Goal: Transaction & Acquisition: Purchase product/service

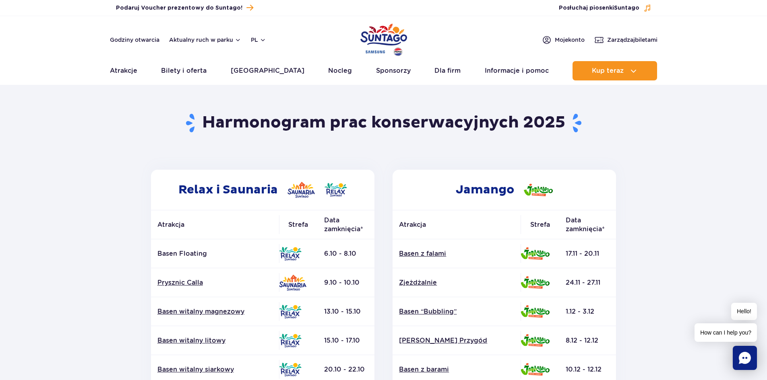
click at [679, 243] on section "Powrót do strony głównej Harmonogram prac konserwacyjnych 2025 Relax i Saunaria…" at bounding box center [383, 375] width 767 height 577
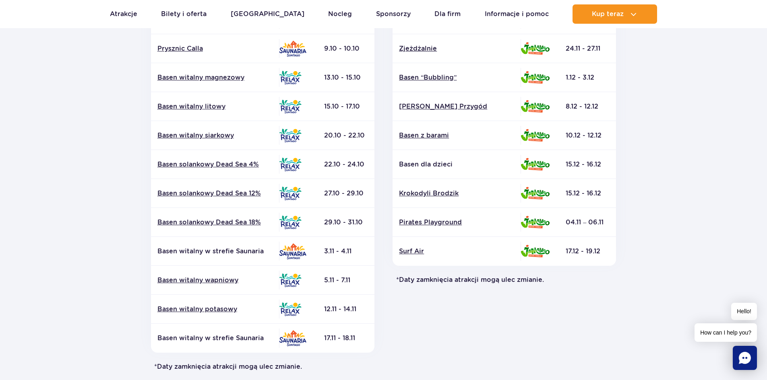
scroll to position [241, 0]
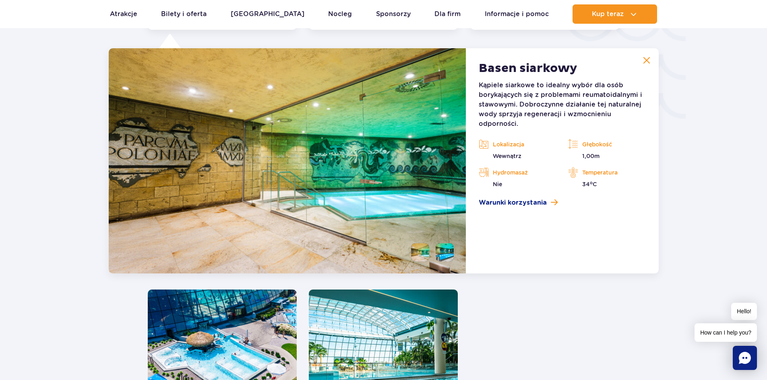
scroll to position [1492, 0]
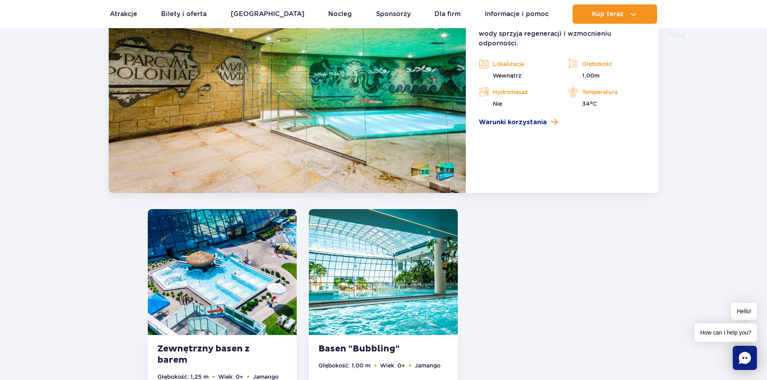
click at [443, 177] on li at bounding box center [444, 172] width 18 height 18
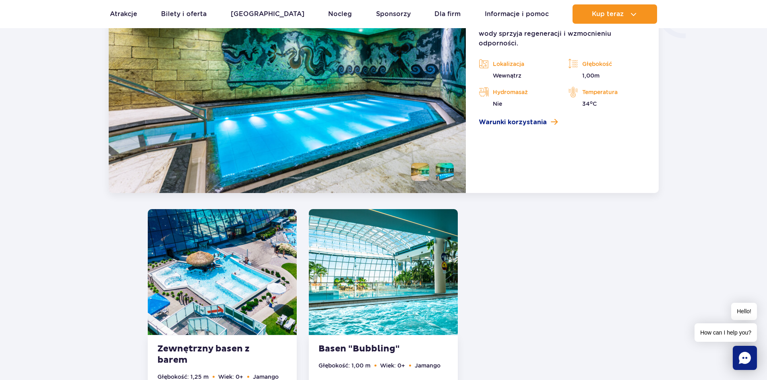
click at [416, 172] on li at bounding box center [420, 172] width 18 height 18
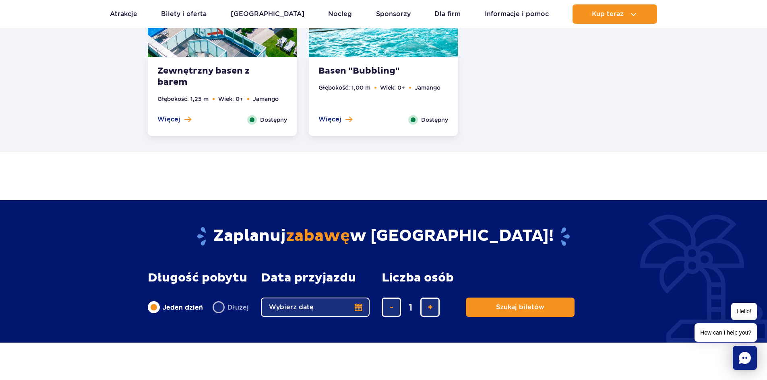
scroll to position [1653, 0]
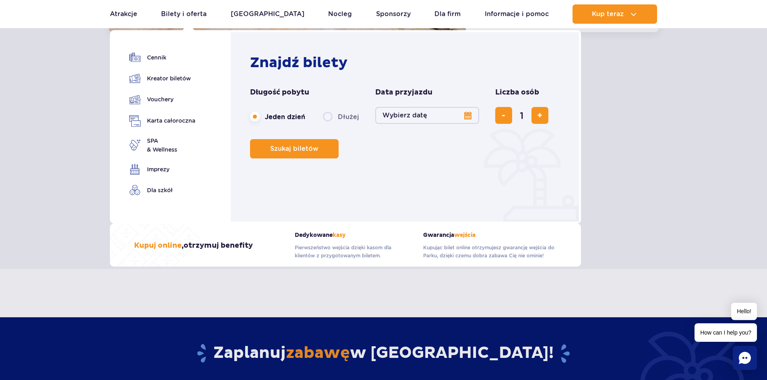
click at [467, 115] on button "Wybierz datę" at bounding box center [427, 115] width 104 height 17
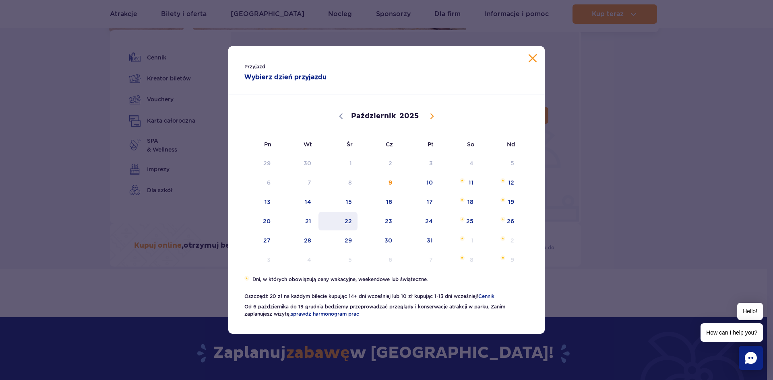
click at [350, 221] on span "22" at bounding box center [338, 221] width 41 height 19
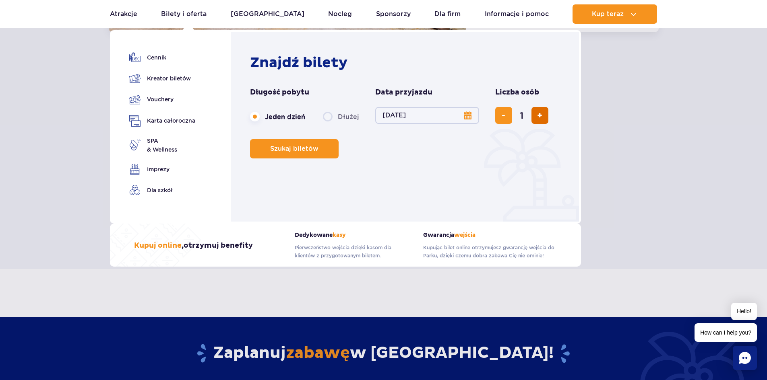
click at [539, 121] on button "dodaj bilet" at bounding box center [539, 115] width 17 height 17
type input "2"
click at [539, 121] on button "dodaj bilet" at bounding box center [539, 115] width 17 height 17
type input "3"
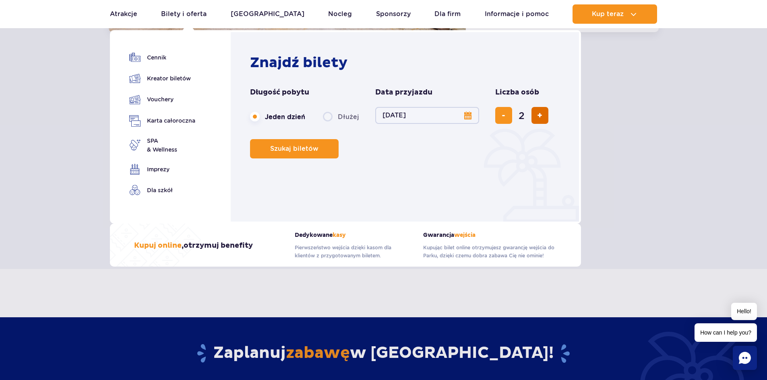
type input "3"
click at [283, 148] on span "Szukaj biletów" at bounding box center [291, 148] width 48 height 7
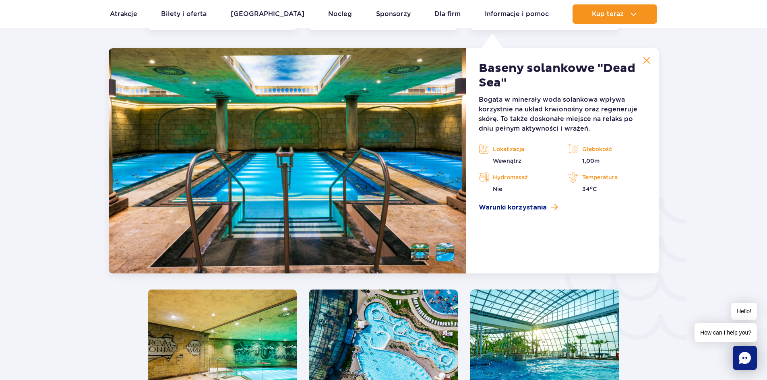
click at [446, 256] on li at bounding box center [444, 252] width 18 height 18
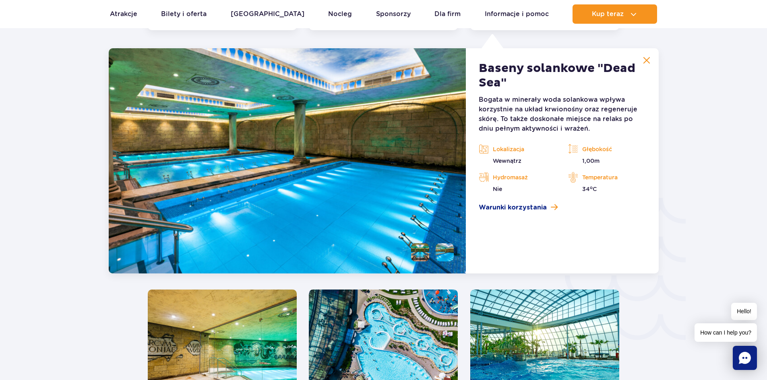
click at [419, 254] on li at bounding box center [420, 252] width 18 height 18
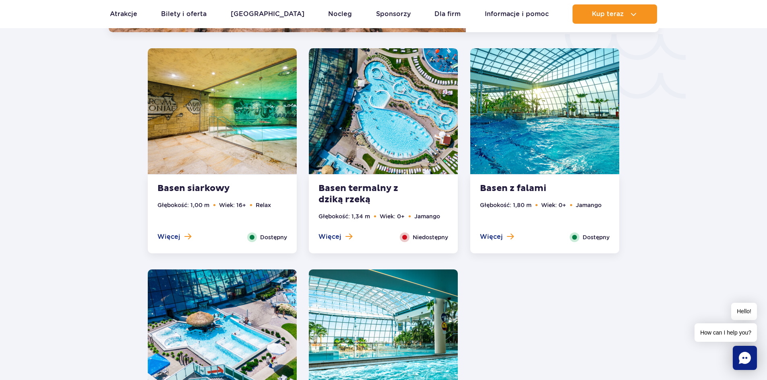
scroll to position [1392, 0]
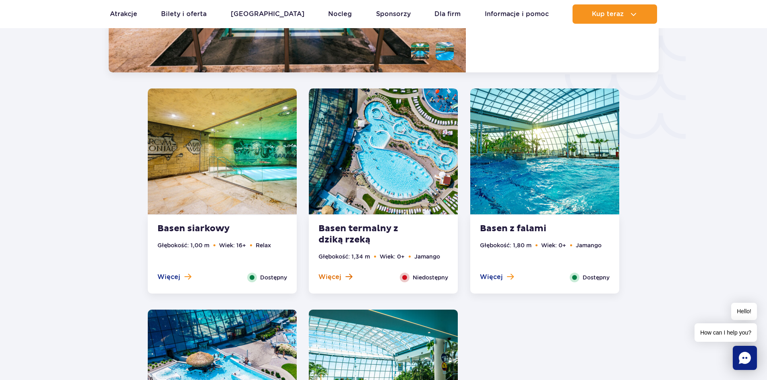
click at [337, 274] on span "Więcej" at bounding box center [329, 277] width 23 height 9
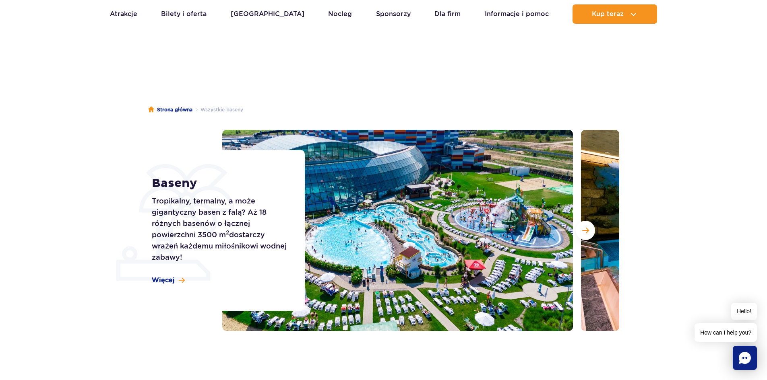
scroll to position [0, 0]
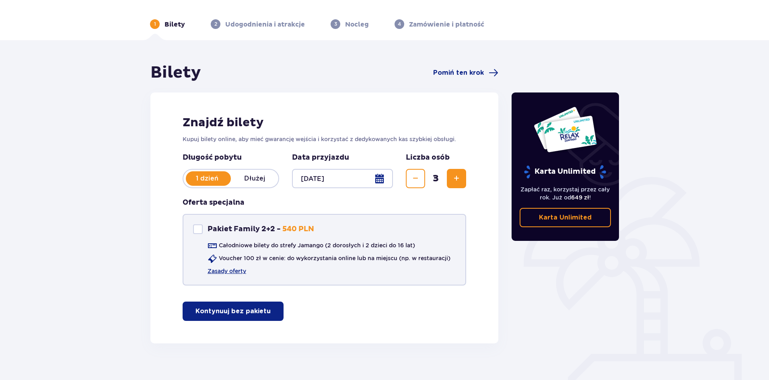
scroll to position [34, 0]
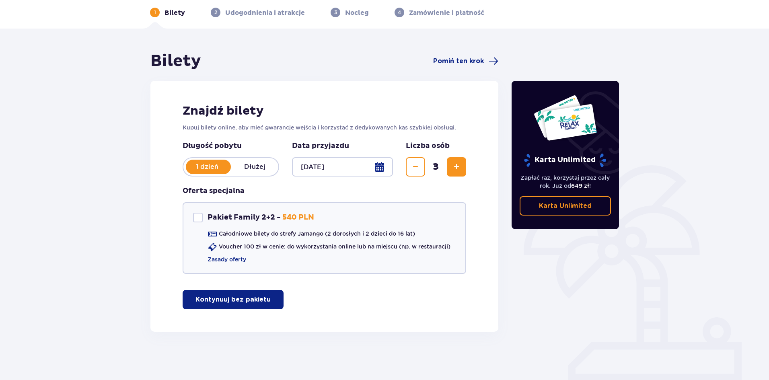
click at [254, 304] on p "Kontynuuj bez pakietu" at bounding box center [233, 299] width 75 height 9
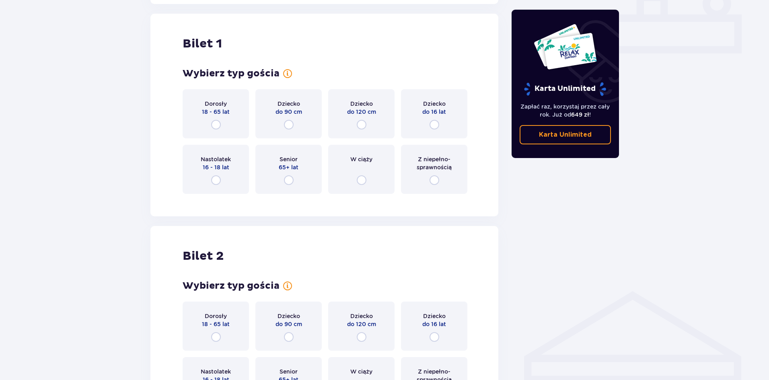
scroll to position [366, 0]
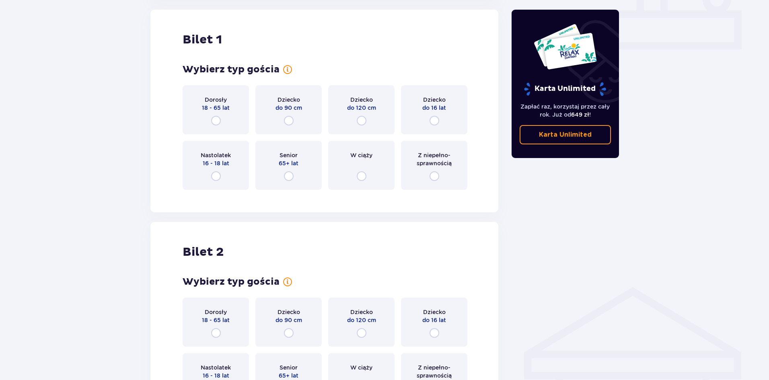
click at [214, 124] on input "radio" at bounding box center [216, 121] width 10 height 10
radio input "true"
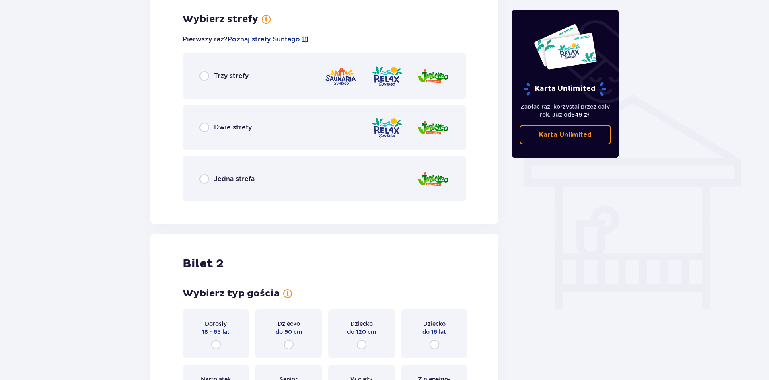
scroll to position [563, 0]
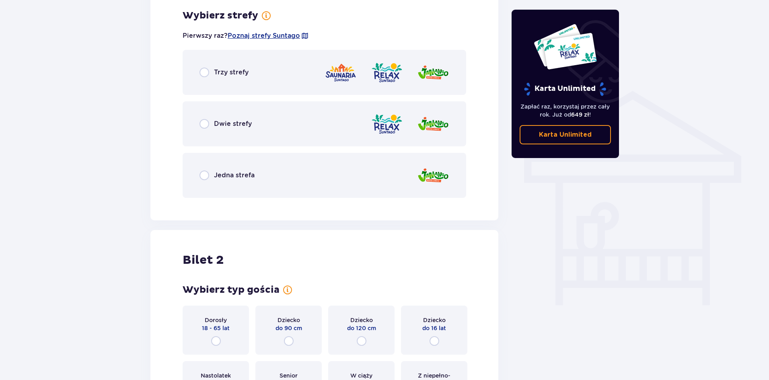
click at [203, 126] on input "radio" at bounding box center [205, 124] width 10 height 10
radio input "true"
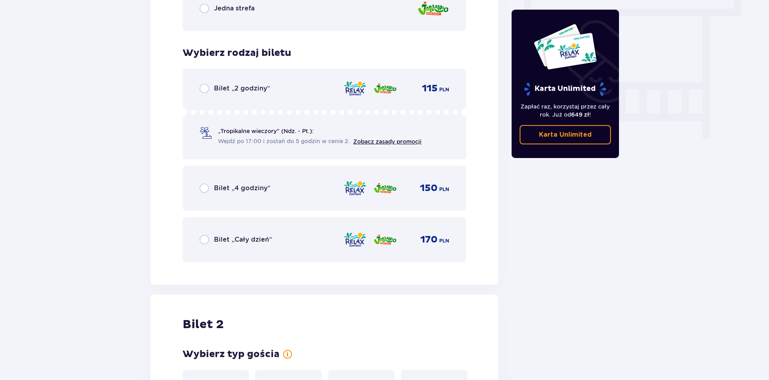
scroll to position [767, 0]
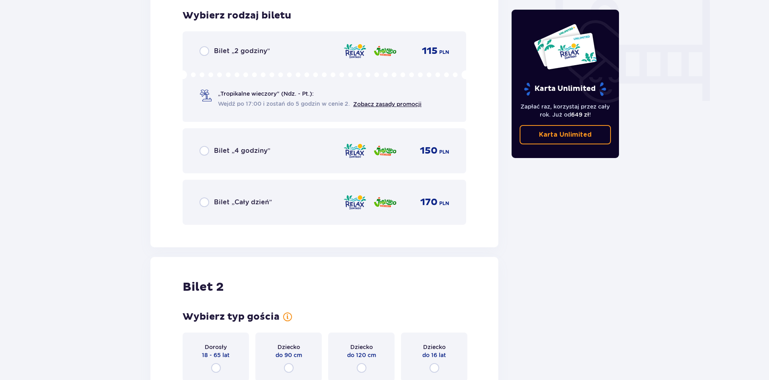
click at [204, 204] on input "radio" at bounding box center [205, 203] width 10 height 10
radio input "true"
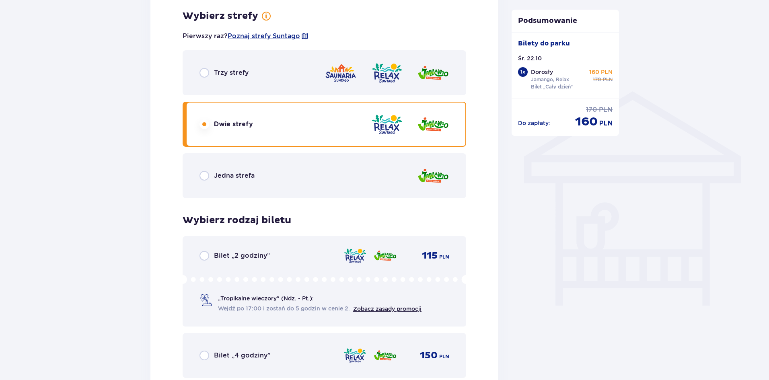
scroll to position [532, 0]
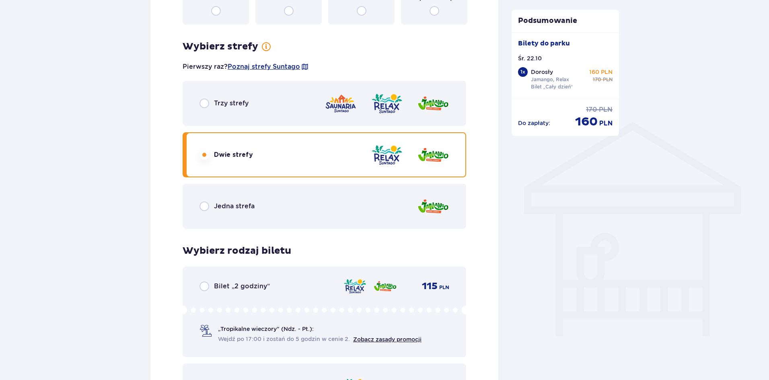
click at [204, 104] on input "radio" at bounding box center [205, 104] width 10 height 10
radio input "true"
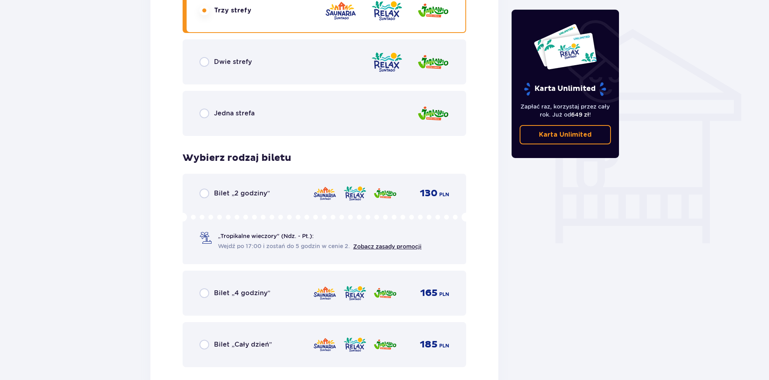
scroll to position [687, 0]
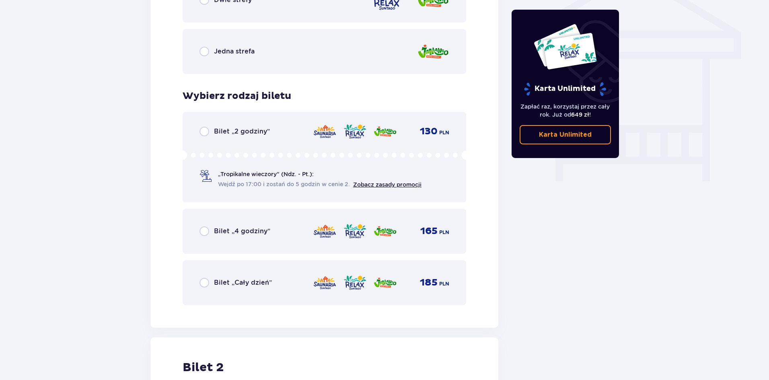
click at [206, 286] on input "radio" at bounding box center [205, 283] width 10 height 10
radio input "true"
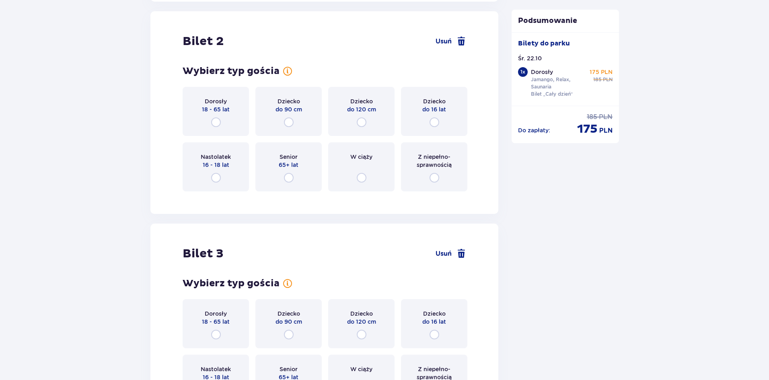
scroll to position [1014, 0]
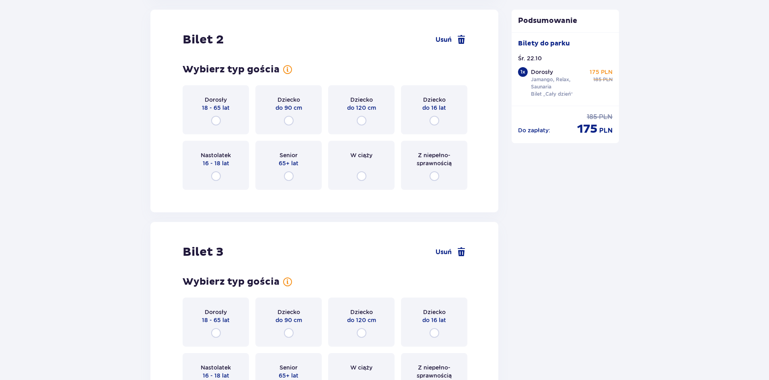
click at [217, 122] on input "radio" at bounding box center [216, 121] width 10 height 10
radio input "true"
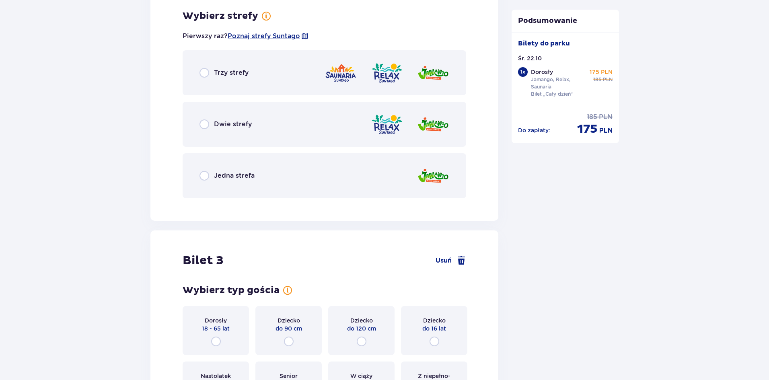
scroll to position [1211, 0]
click at [203, 72] on input "radio" at bounding box center [205, 72] width 10 height 10
radio input "true"
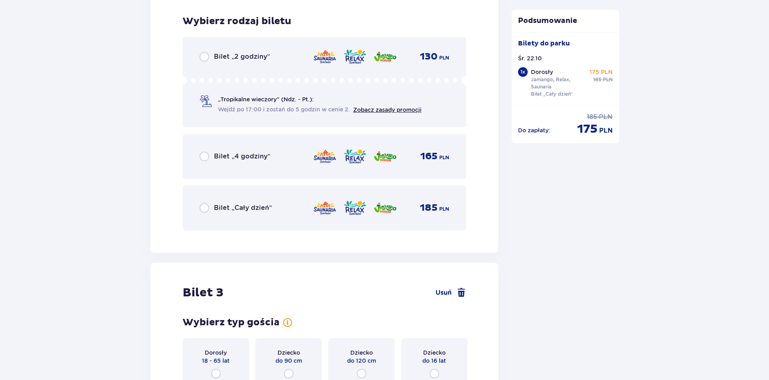
scroll to position [1415, 0]
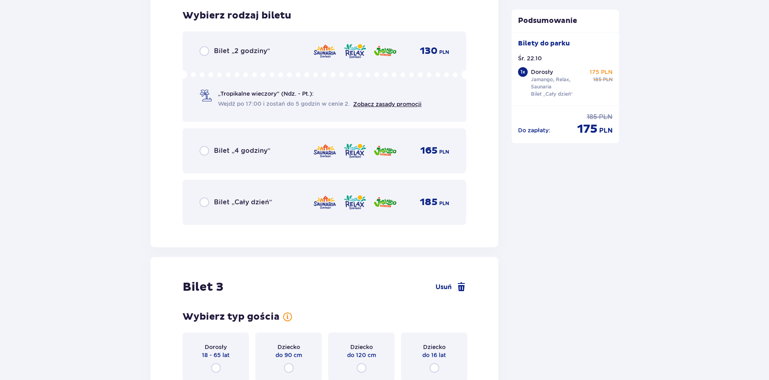
click at [201, 204] on input "radio" at bounding box center [205, 203] width 10 height 10
radio input "true"
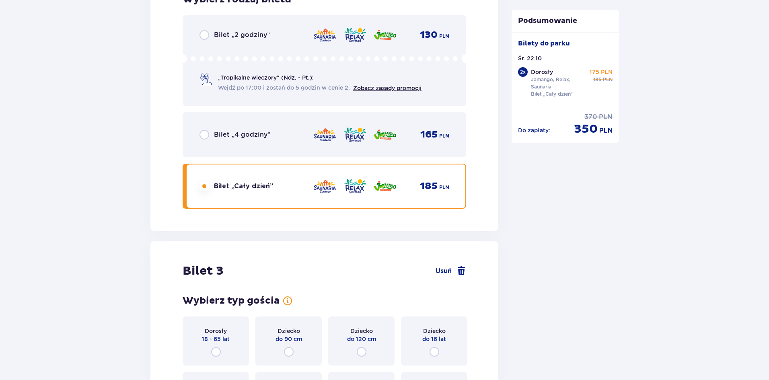
scroll to position [1582, 0]
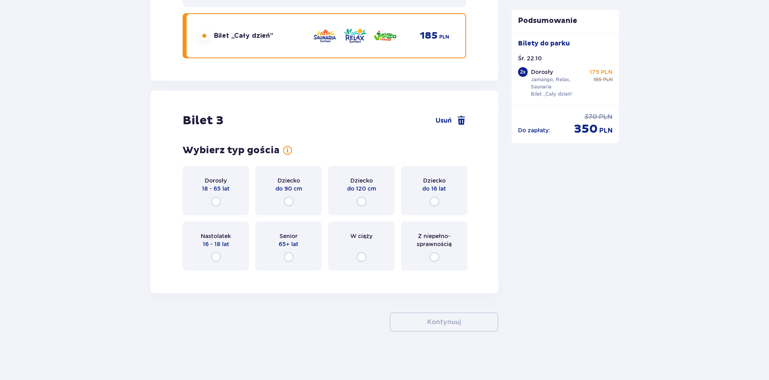
click at [215, 202] on input "radio" at bounding box center [216, 202] width 10 height 10
radio input "true"
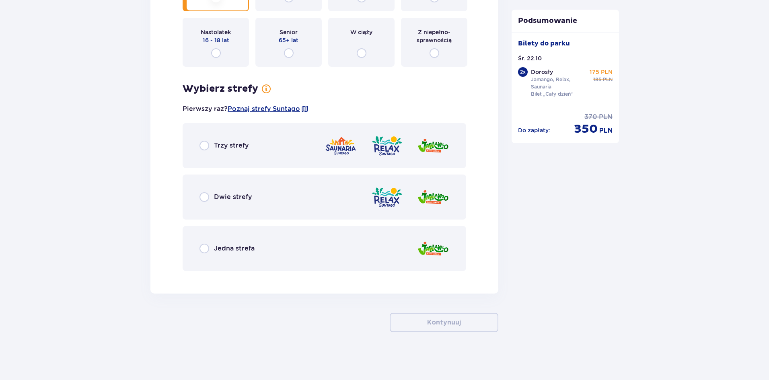
scroll to position [1786, 0]
click at [205, 144] on input "radio" at bounding box center [205, 145] width 10 height 10
radio input "true"
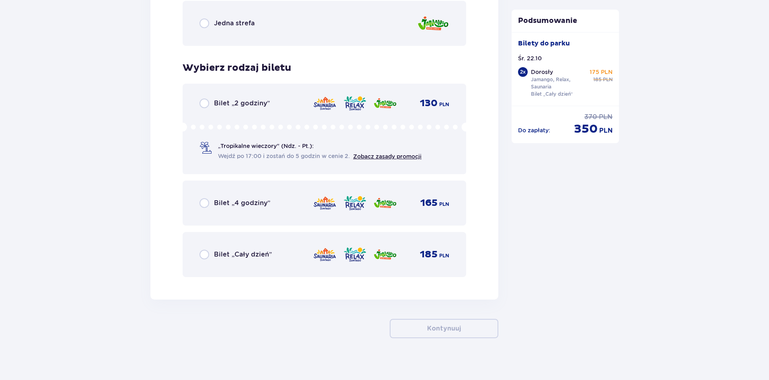
scroll to position [2018, 0]
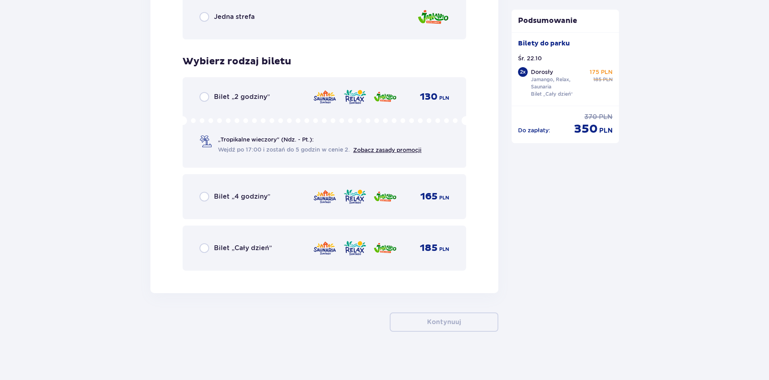
click at [205, 248] on input "radio" at bounding box center [205, 248] width 10 height 10
radio input "true"
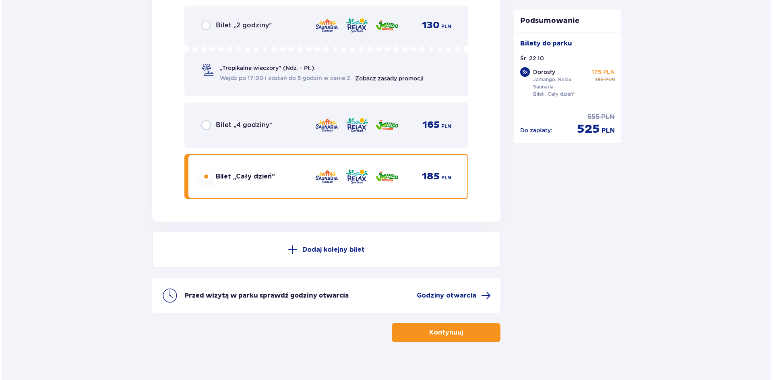
scroll to position [2100, 0]
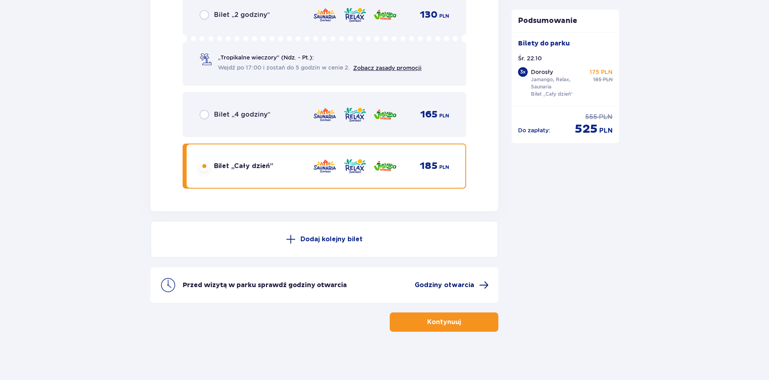
click at [481, 285] on span at bounding box center [484, 285] width 10 height 10
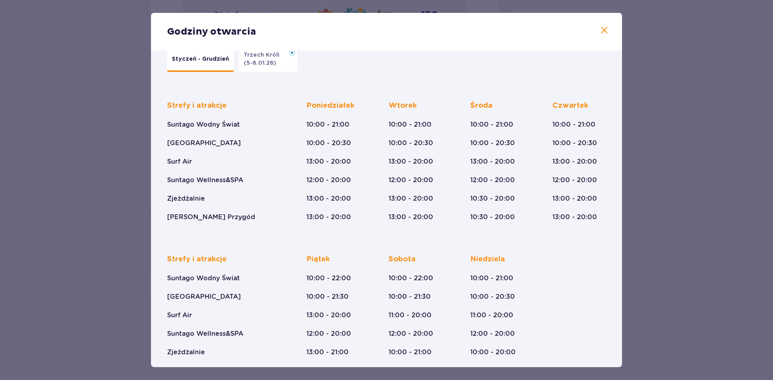
scroll to position [45, 0]
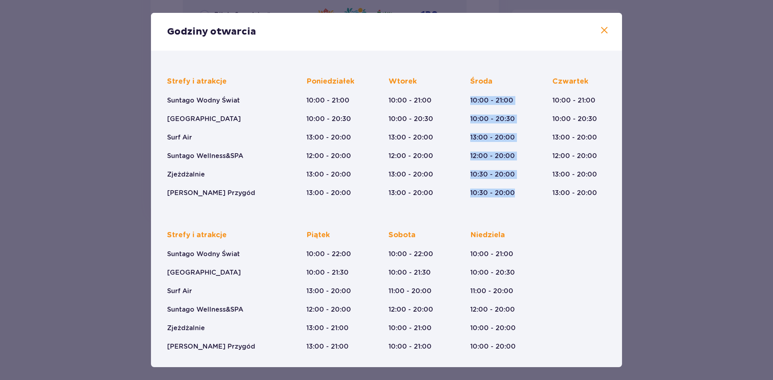
drag, startPoint x: 469, startPoint y: 99, endPoint x: 518, endPoint y: 190, distance: 103.4
click at [518, 190] on div "Środa 10:00 - 21:00 10:00 - 20:30 13:00 - 20:00 12:00 - 20:00 10:30 - 20:00 10:…" at bounding box center [497, 137] width 54 height 121
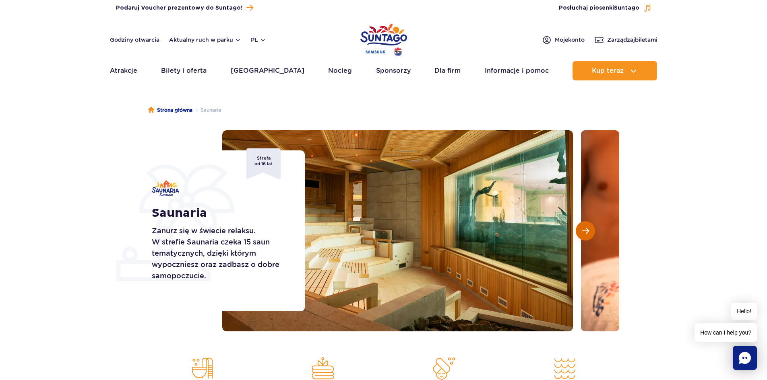
click at [584, 232] on span "Następny slajd" at bounding box center [585, 230] width 7 height 7
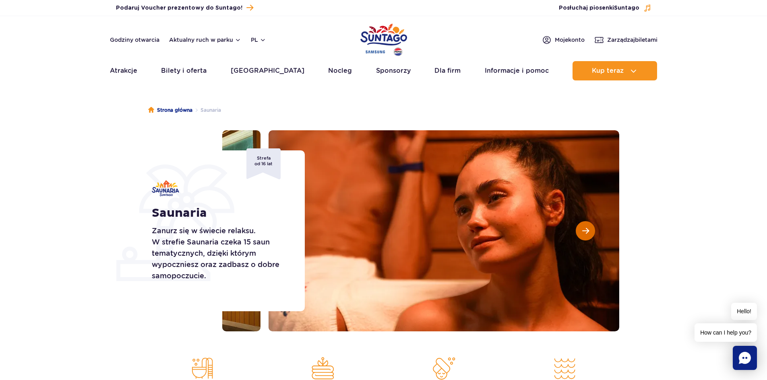
click at [585, 232] on span "Następny slajd" at bounding box center [585, 230] width 7 height 7
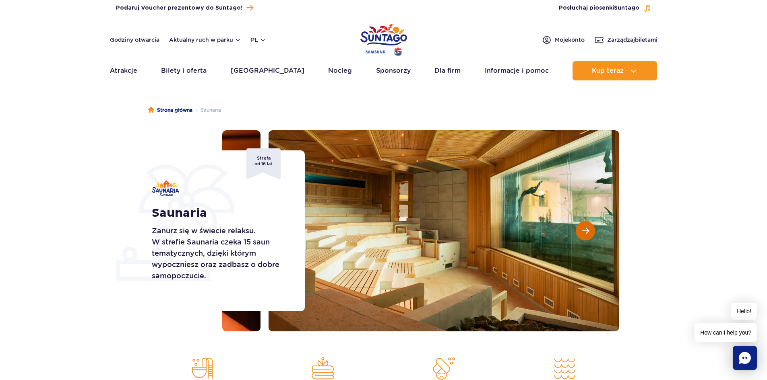
click at [585, 232] on span "Następny slajd" at bounding box center [585, 230] width 7 height 7
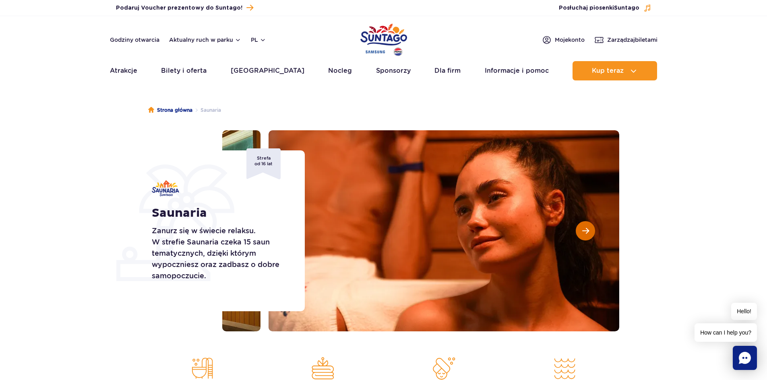
click at [585, 232] on span "Następny slajd" at bounding box center [585, 230] width 7 height 7
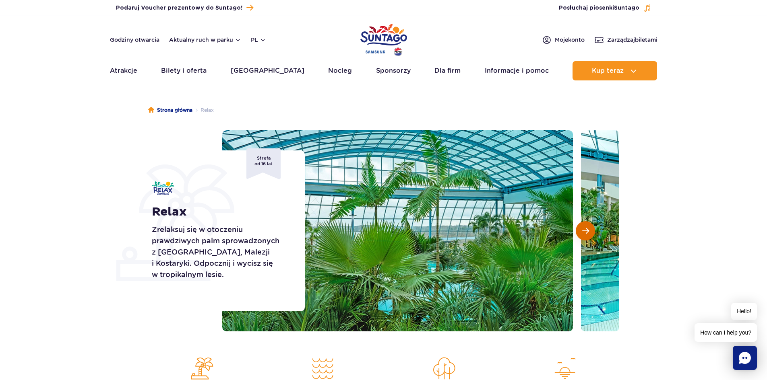
click at [584, 233] on span "Następny slajd" at bounding box center [585, 230] width 7 height 7
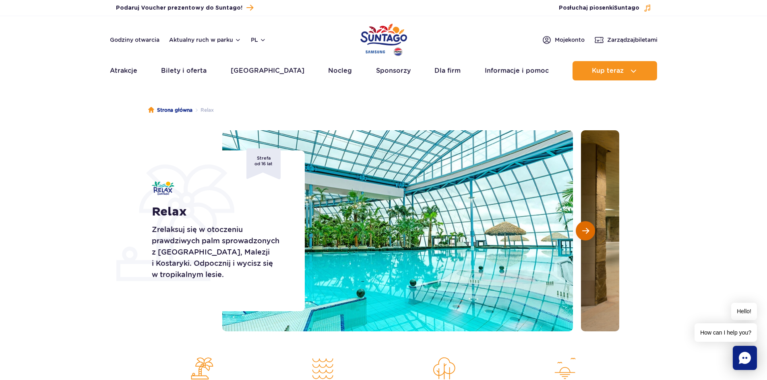
click at [584, 233] on span "Następny slajd" at bounding box center [585, 230] width 7 height 7
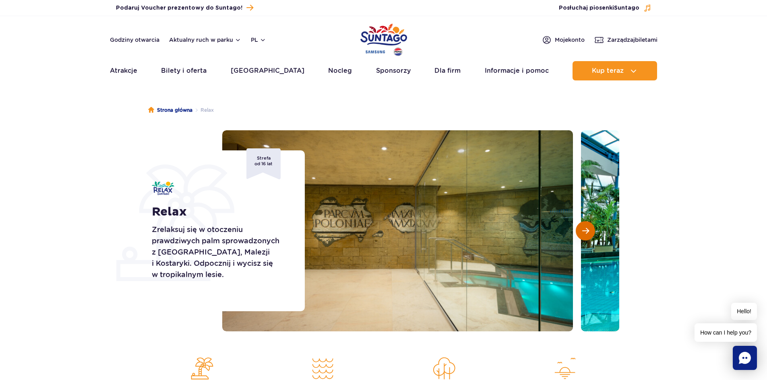
click at [584, 233] on span "Następny slajd" at bounding box center [585, 230] width 7 height 7
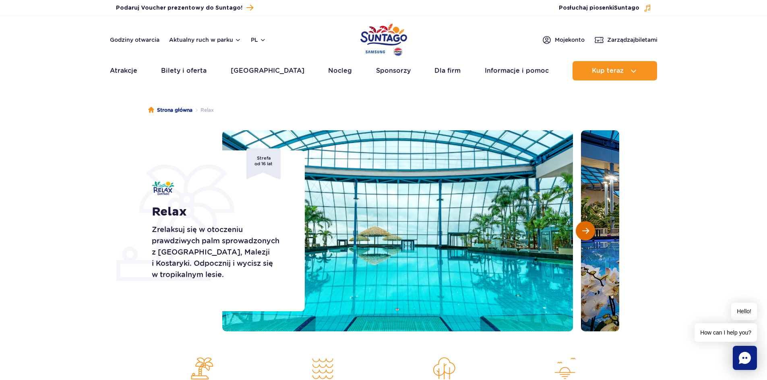
click at [584, 233] on span "Następny slajd" at bounding box center [585, 230] width 7 height 7
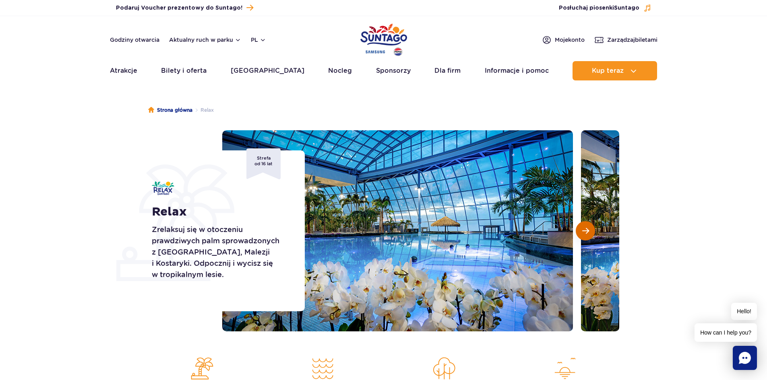
click at [584, 233] on span "Następny slajd" at bounding box center [585, 230] width 7 height 7
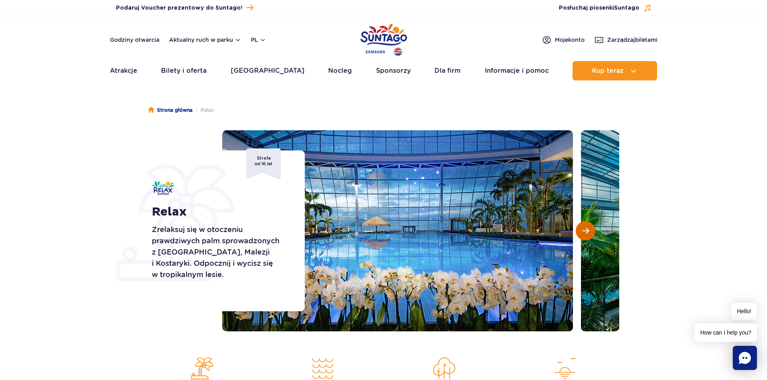
click at [583, 233] on span "Następny slajd" at bounding box center [585, 230] width 7 height 7
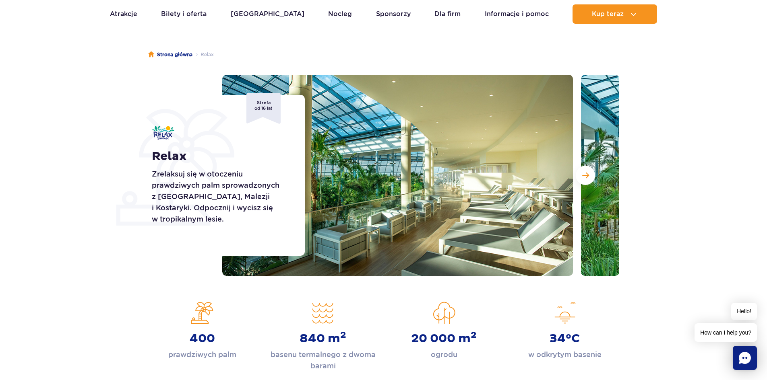
scroll to position [161, 0]
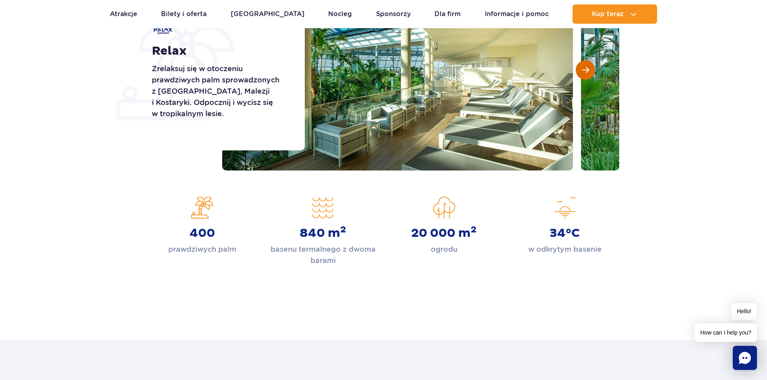
click at [587, 71] on span "Następny slajd" at bounding box center [585, 69] width 7 height 7
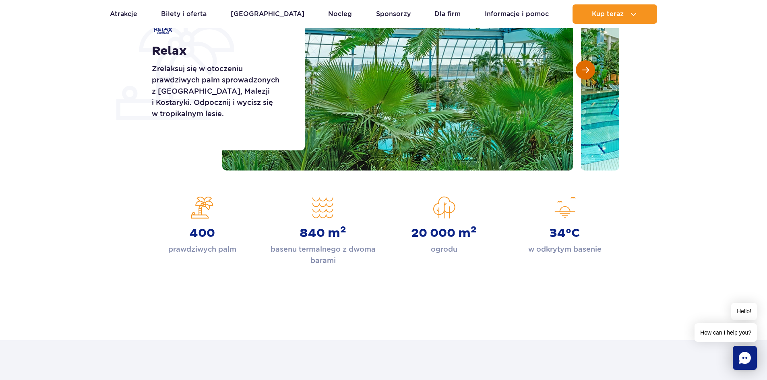
click at [589, 71] on button "Następny slajd" at bounding box center [584, 69] width 19 height 19
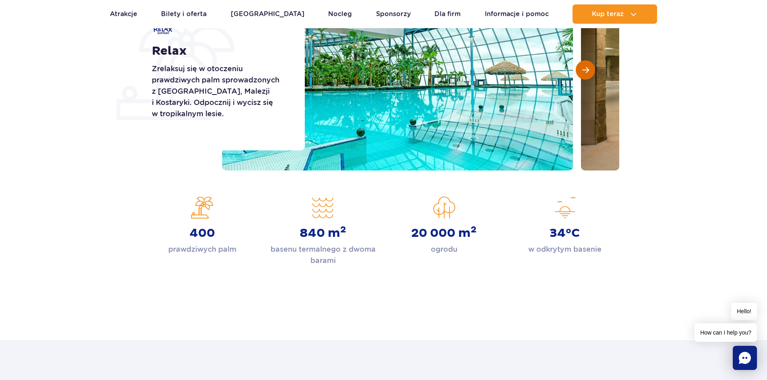
click at [589, 71] on button "Następny slajd" at bounding box center [584, 69] width 19 height 19
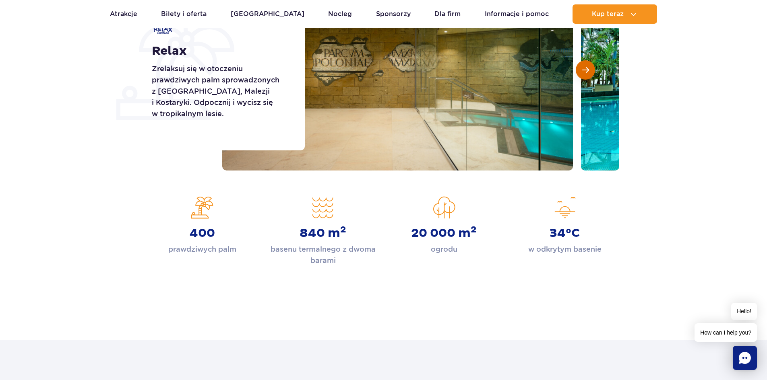
click at [589, 71] on button "Następny slajd" at bounding box center [584, 69] width 19 height 19
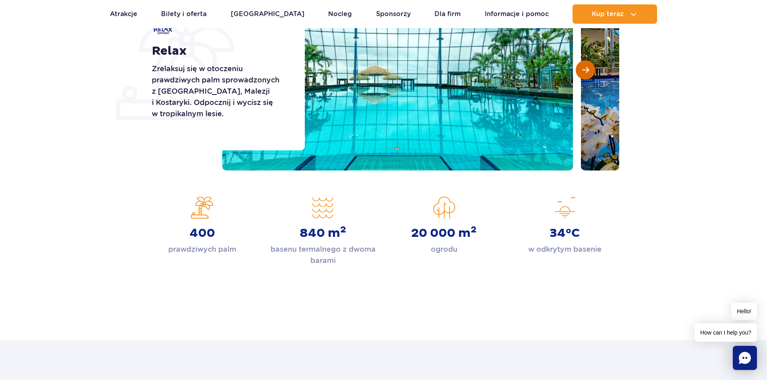
click at [589, 71] on button "Następny slajd" at bounding box center [584, 69] width 19 height 19
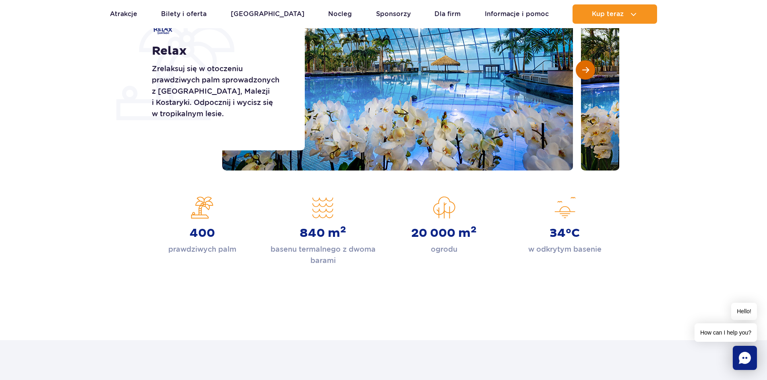
click at [589, 71] on button "Następny slajd" at bounding box center [584, 69] width 19 height 19
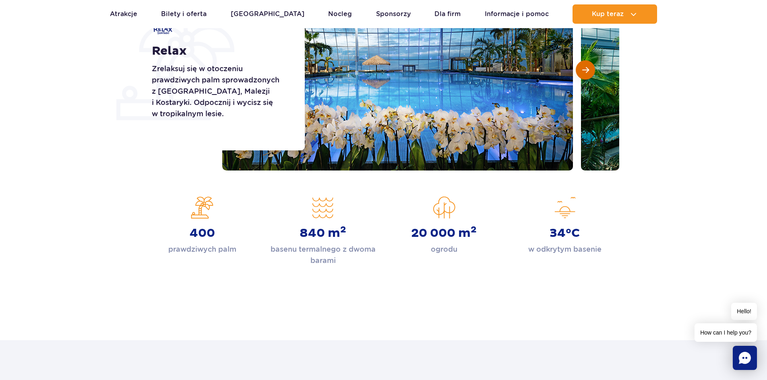
click at [589, 71] on button "Następny slajd" at bounding box center [584, 69] width 19 height 19
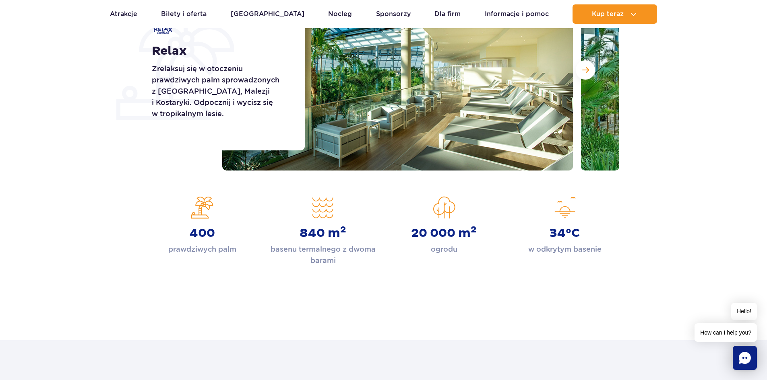
click at [612, 269] on div "Strona główna Relax Relax Zrelaksuj się w otoczeniu prawdziwych palm sprowadzon…" at bounding box center [383, 122] width 767 height 386
